Goal: Information Seeking & Learning: Check status

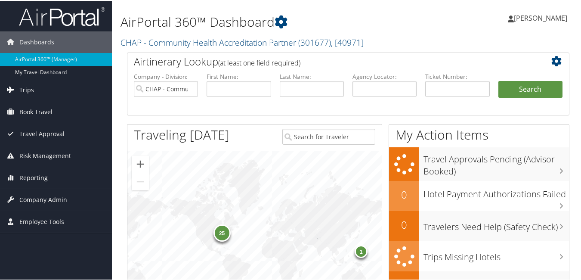
click at [31, 90] on span "Trips" at bounding box center [26, 89] width 15 height 22
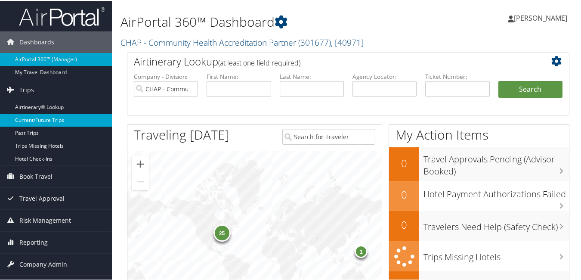
click at [53, 114] on link "Current/Future Trips" at bounding box center [56, 119] width 112 height 13
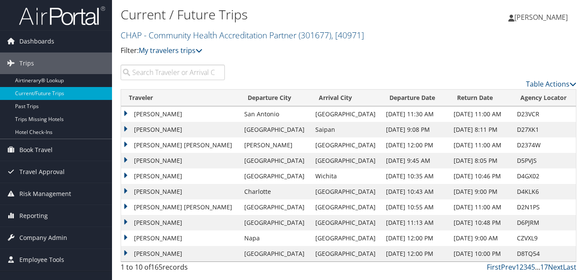
click at [143, 71] on input "search" at bounding box center [173, 73] width 104 height 16
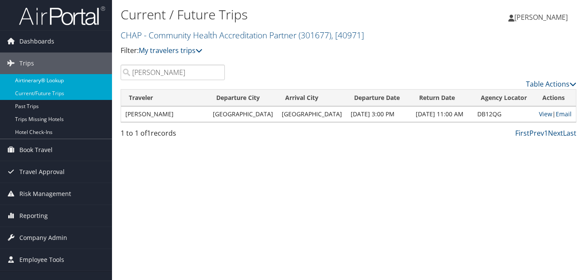
drag, startPoint x: 160, startPoint y: 75, endPoint x: 96, endPoint y: 83, distance: 64.2
click at [96, 83] on div "Dashboards AirPortal 360™ (Manager) My Travel Dashboard Trips Airtinerary® Look…" at bounding box center [292, 140] width 585 height 280
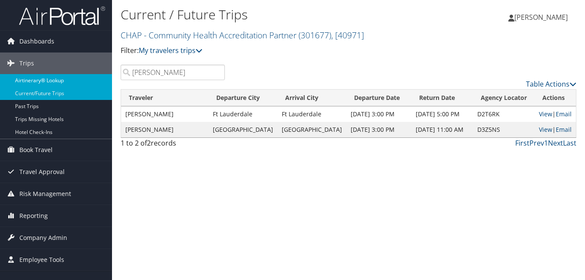
drag, startPoint x: 182, startPoint y: 70, endPoint x: 73, endPoint y: 86, distance: 109.7
click at [73, 86] on div "Dashboards AirPortal 360™ (Manager) My Travel Dashboard Trips Airtinerary® Look…" at bounding box center [292, 140] width 585 height 280
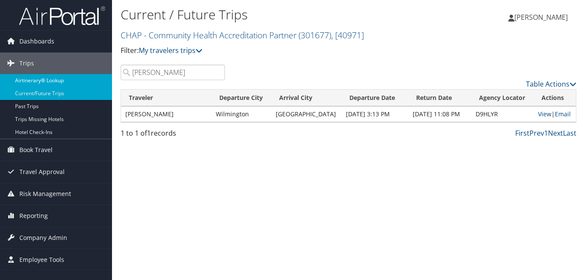
drag, startPoint x: 161, startPoint y: 74, endPoint x: 93, endPoint y: 81, distance: 68.0
click at [93, 81] on div "Dashboards AirPortal 360™ (Manager) My Travel Dashboard Trips Airtinerary® Look…" at bounding box center [292, 140] width 585 height 280
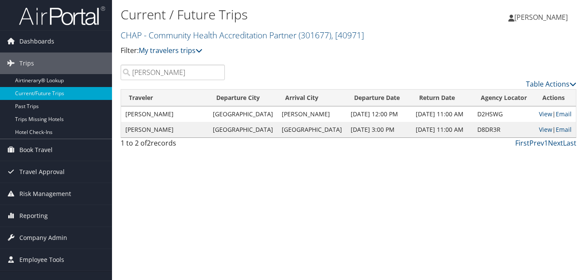
drag, startPoint x: 148, startPoint y: 75, endPoint x: 119, endPoint y: 78, distance: 29.5
click at [119, 78] on div "jill" at bounding box center [172, 73] width 117 height 16
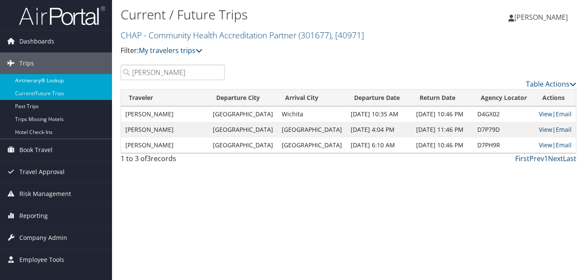
drag, startPoint x: 168, startPoint y: 74, endPoint x: 97, endPoint y: 78, distance: 71.2
click at [98, 78] on div "Dashboards AirPortal 360™ (Manager) My Travel Dashboard Trips Airtinerary® Look…" at bounding box center [292, 140] width 585 height 280
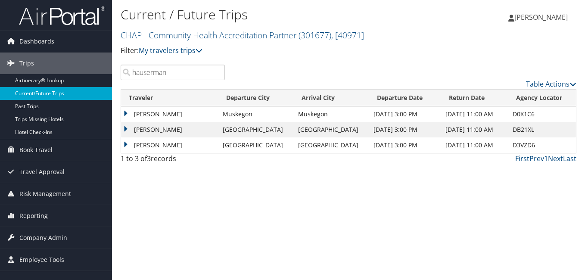
drag, startPoint x: 180, startPoint y: 75, endPoint x: 76, endPoint y: 88, distance: 104.7
click at [77, 88] on div "Dashboards AirPortal 360™ (Manager) My Travel Dashboard Trips Airtinerary® Look…" at bounding box center [292, 140] width 585 height 280
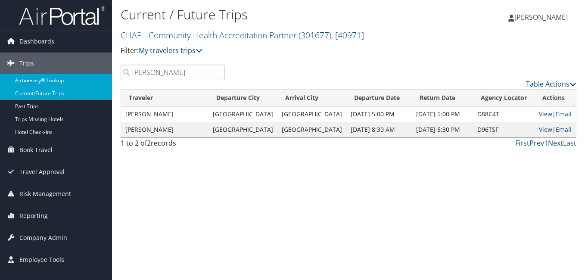
drag, startPoint x: 157, startPoint y: 75, endPoint x: 85, endPoint y: 82, distance: 72.3
click at [86, 81] on div "Dashboards AirPortal 360™ (Manager) My Travel Dashboard Trips Airtinerary® Look…" at bounding box center [292, 140] width 585 height 280
drag, startPoint x: 170, startPoint y: 77, endPoint x: 109, endPoint y: 80, distance: 60.8
click at [109, 80] on div "Dashboards AirPortal 360™ (Manager) My Travel Dashboard Trips Airtinerary® Look…" at bounding box center [292, 140] width 585 height 280
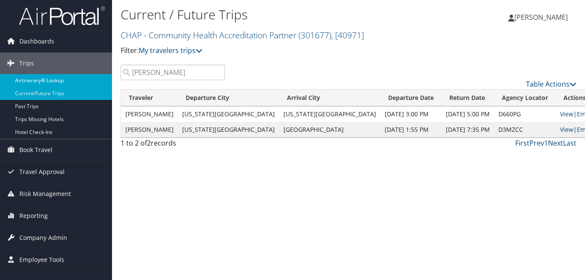
drag, startPoint x: 171, startPoint y: 72, endPoint x: 78, endPoint y: 84, distance: 93.9
click at [81, 83] on div "Dashboards AirPortal 360™ (Manager) My Travel Dashboard Trips Airtinerary® Look…" at bounding box center [292, 140] width 585 height 280
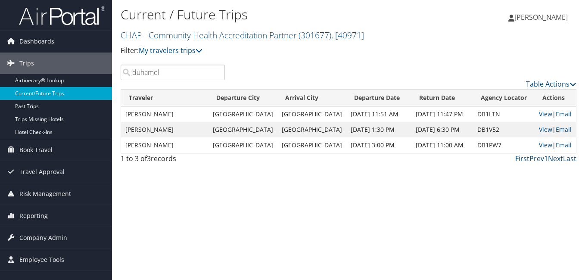
drag, startPoint x: 174, startPoint y: 70, endPoint x: 126, endPoint y: 137, distance: 82.1
click at [101, 115] on div "Dashboards AirPortal 360™ (Manager) My Travel Dashboard Trips Airtinerary® Look…" at bounding box center [292, 140] width 585 height 280
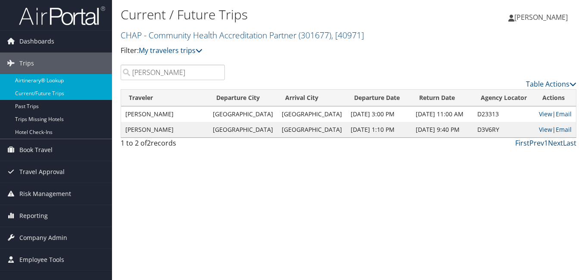
drag, startPoint x: 161, startPoint y: 75, endPoint x: 98, endPoint y: 83, distance: 63.8
click at [106, 81] on div "Dashboards AirPortal 360™ (Manager) My Travel Dashboard Trips Airtinerary® Look…" at bounding box center [292, 140] width 585 height 280
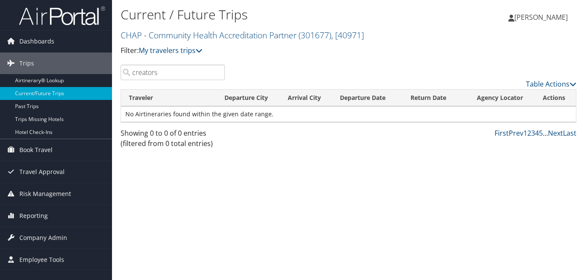
click at [144, 72] on input "creators" at bounding box center [173, 73] width 104 height 16
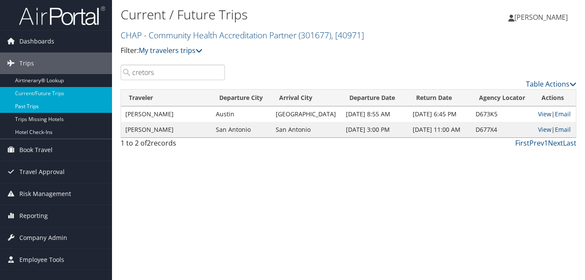
drag, startPoint x: 96, startPoint y: 84, endPoint x: 73, endPoint y: 103, distance: 30.0
click at [79, 95] on div "Dashboards AirPortal 360™ (Manager) My Travel Dashboard Trips Airtinerary® Look…" at bounding box center [292, 140] width 585 height 280
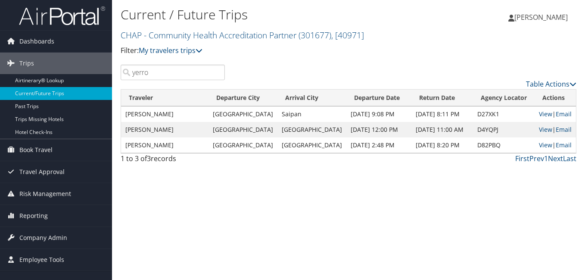
drag, startPoint x: 147, startPoint y: 77, endPoint x: 115, endPoint y: 81, distance: 33.0
click at [117, 80] on div "yerro" at bounding box center [172, 73] width 117 height 16
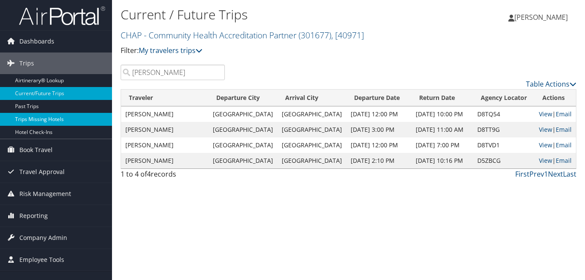
drag, startPoint x: 174, startPoint y: 71, endPoint x: 91, endPoint y: 114, distance: 92.8
click at [91, 114] on div "Dashboards AirPortal 360™ (Manager) My Travel Dashboard Trips Airtinerary® Look…" at bounding box center [292, 140] width 585 height 280
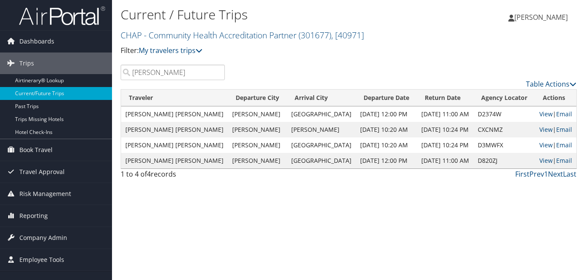
drag, startPoint x: 156, startPoint y: 77, endPoint x: 140, endPoint y: 146, distance: 71.2
click at [92, 100] on div "Dashboards AirPortal 360™ (Manager) My Travel Dashboard Trips Airtinerary® Look…" at bounding box center [292, 140] width 585 height 280
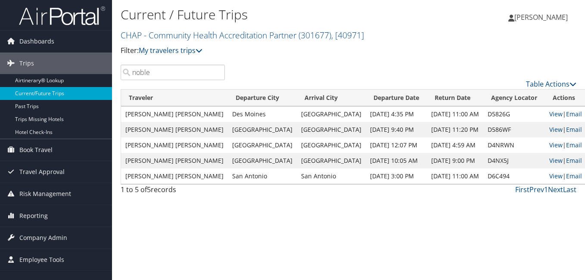
drag, startPoint x: 129, startPoint y: 74, endPoint x: 115, endPoint y: 78, distance: 14.6
click at [115, 78] on div "noble" at bounding box center [172, 73] width 117 height 16
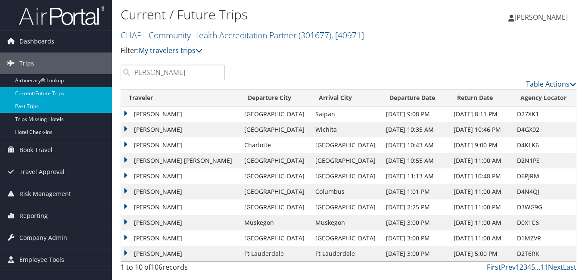
type input "marvin"
